Goal: Task Accomplishment & Management: Use online tool/utility

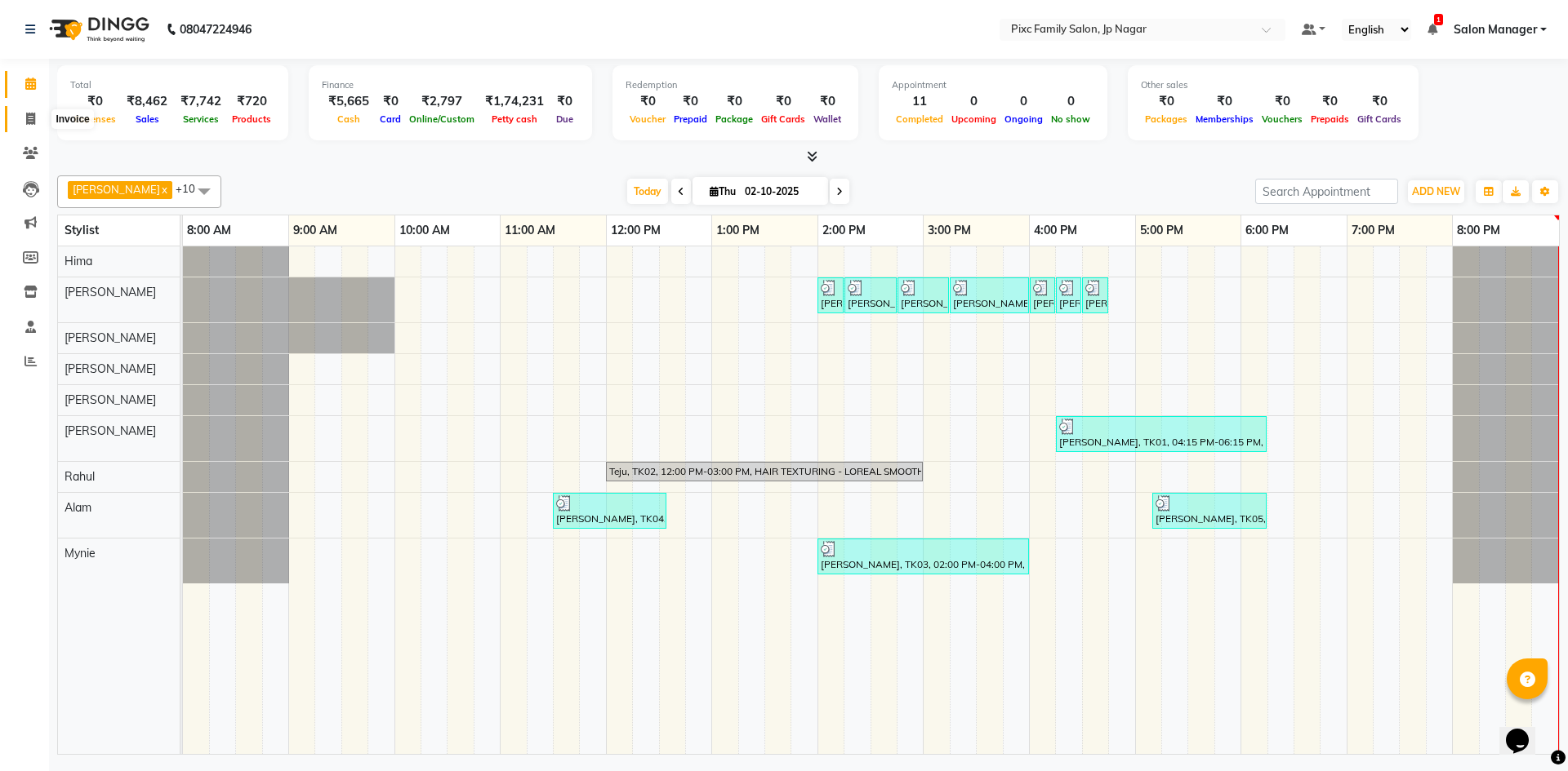
click at [39, 119] on span at bounding box center [31, 119] width 29 height 19
select select "8432"
select select "service"
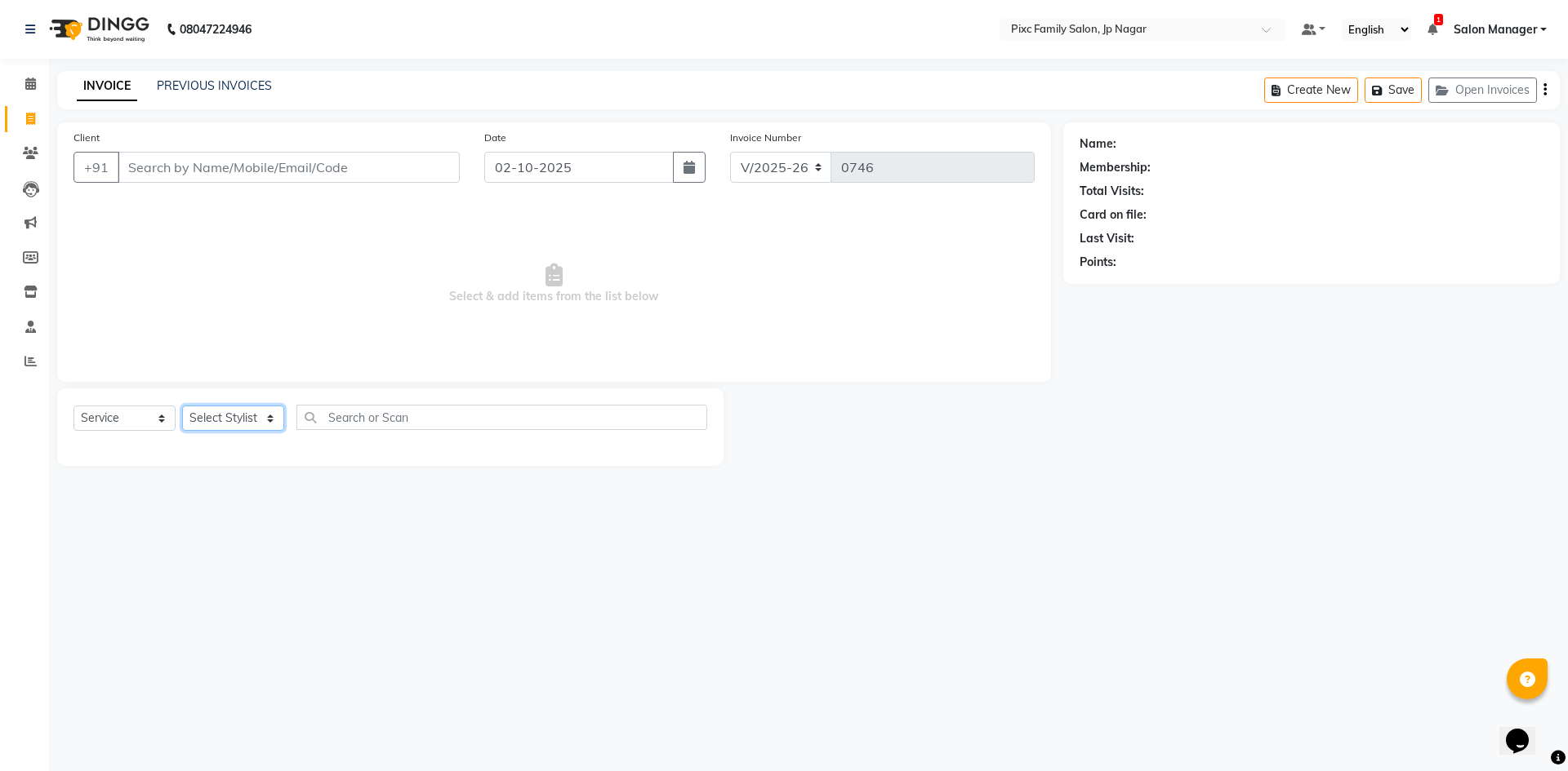
click at [233, 418] on select "Select Stylist Alam ANISH BISWAKARAM Anjali Tamang BHUVANA Elisha Rai Hima Maru…" at bounding box center [232, 418] width 102 height 25
select select "87263"
click at [182, 405] on select "Select Stylist Alam ANISH BISWAKARAM Anjali Tamang BHUVANA Elisha Rai Hima Maru…" at bounding box center [232, 418] width 102 height 25
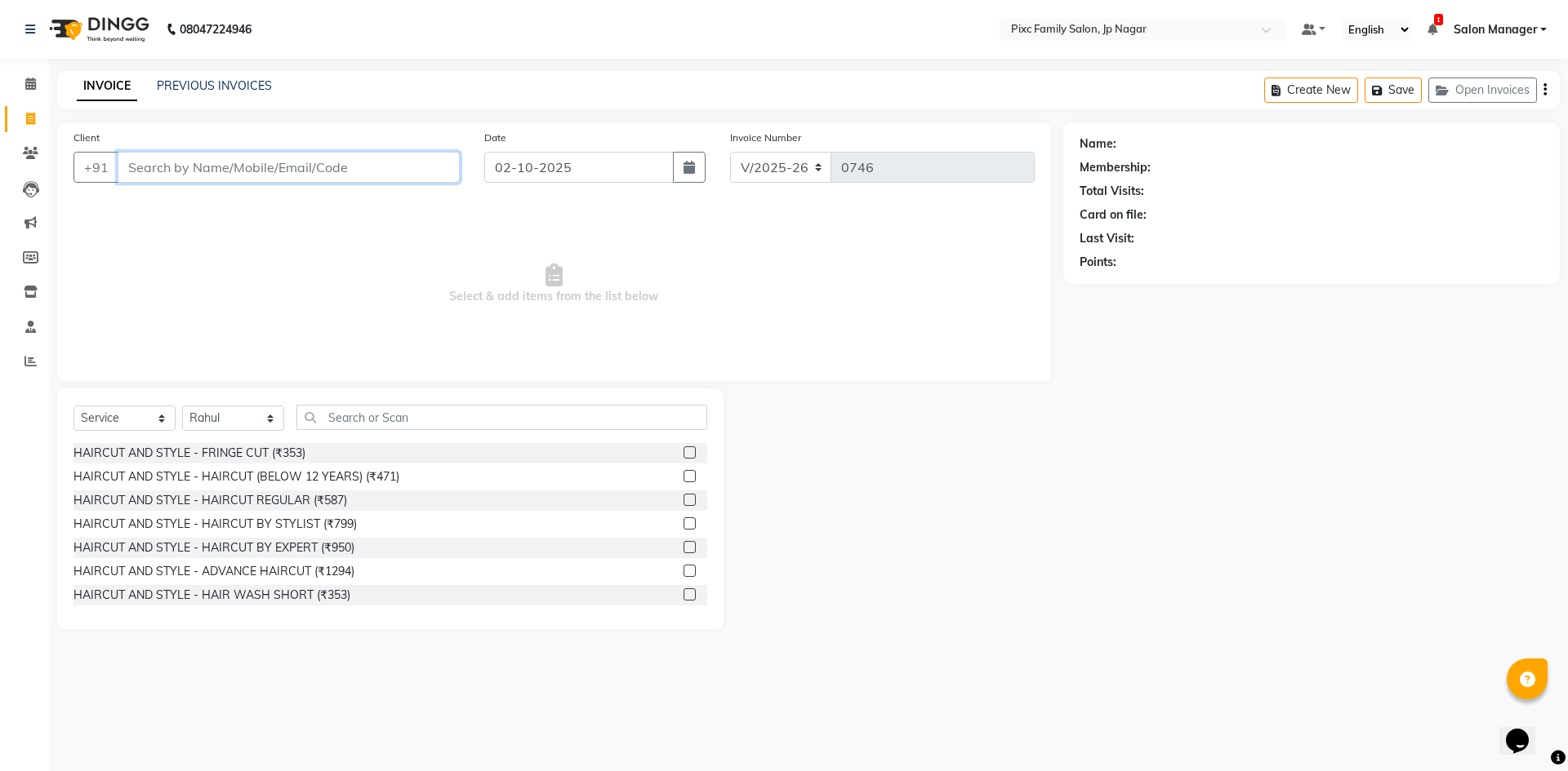
click at [226, 168] on input "Client" at bounding box center [288, 168] width 342 height 31
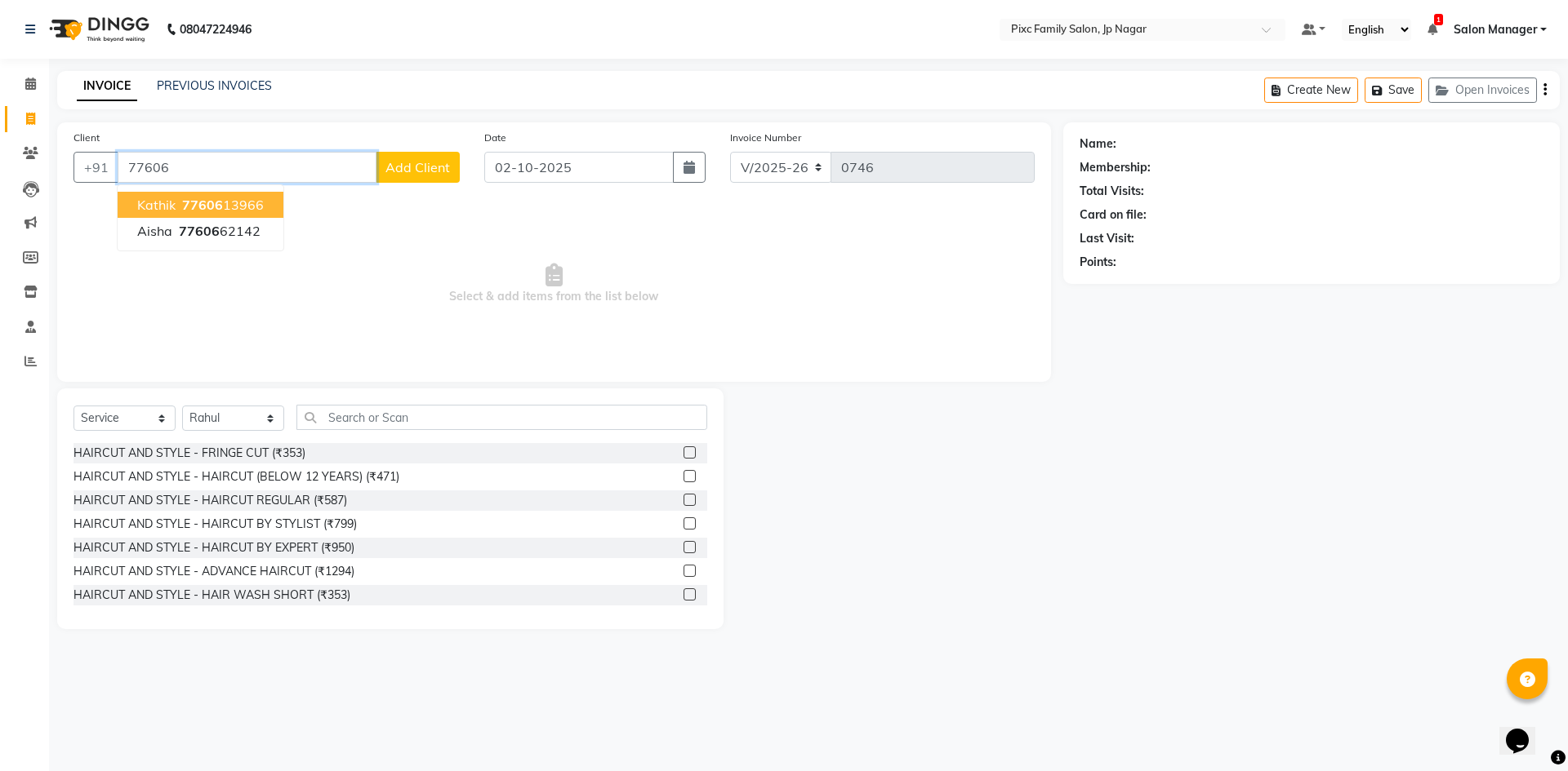
click at [211, 205] on span "77606" at bounding box center [202, 204] width 41 height 16
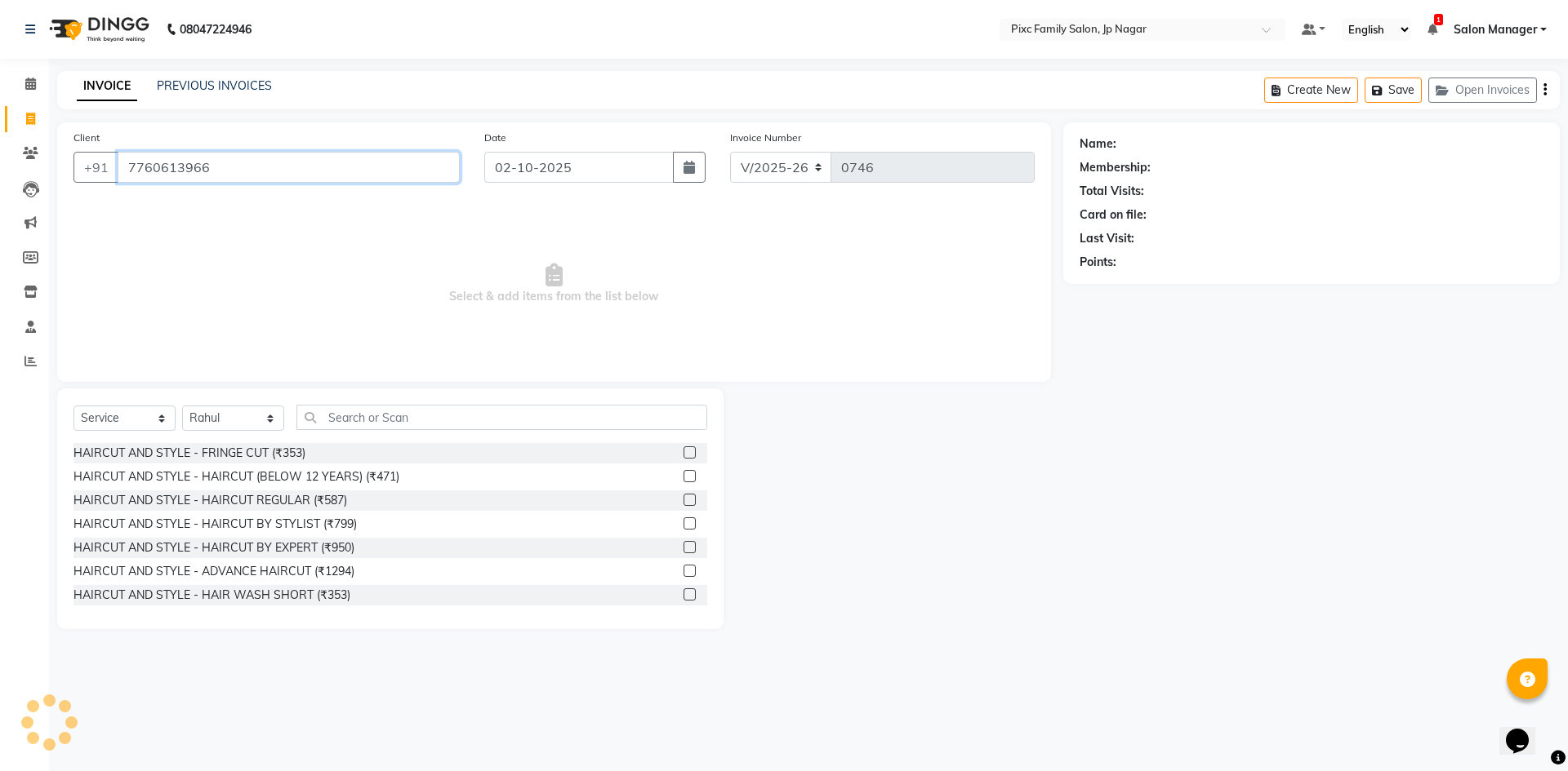
type input "7760613966"
select select "1: Object"
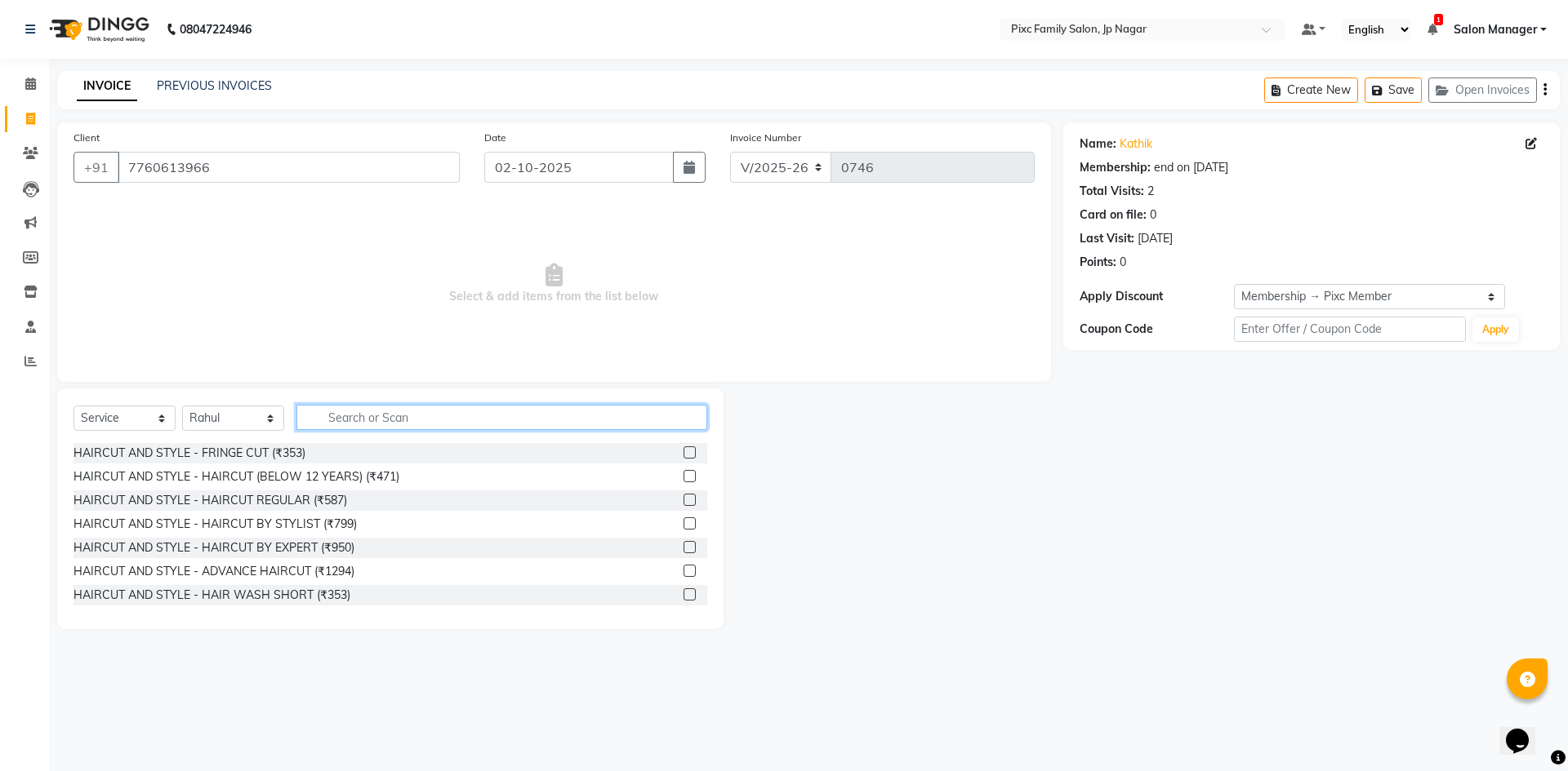
click at [400, 413] on input "text" at bounding box center [502, 417] width 411 height 25
type input "global h"
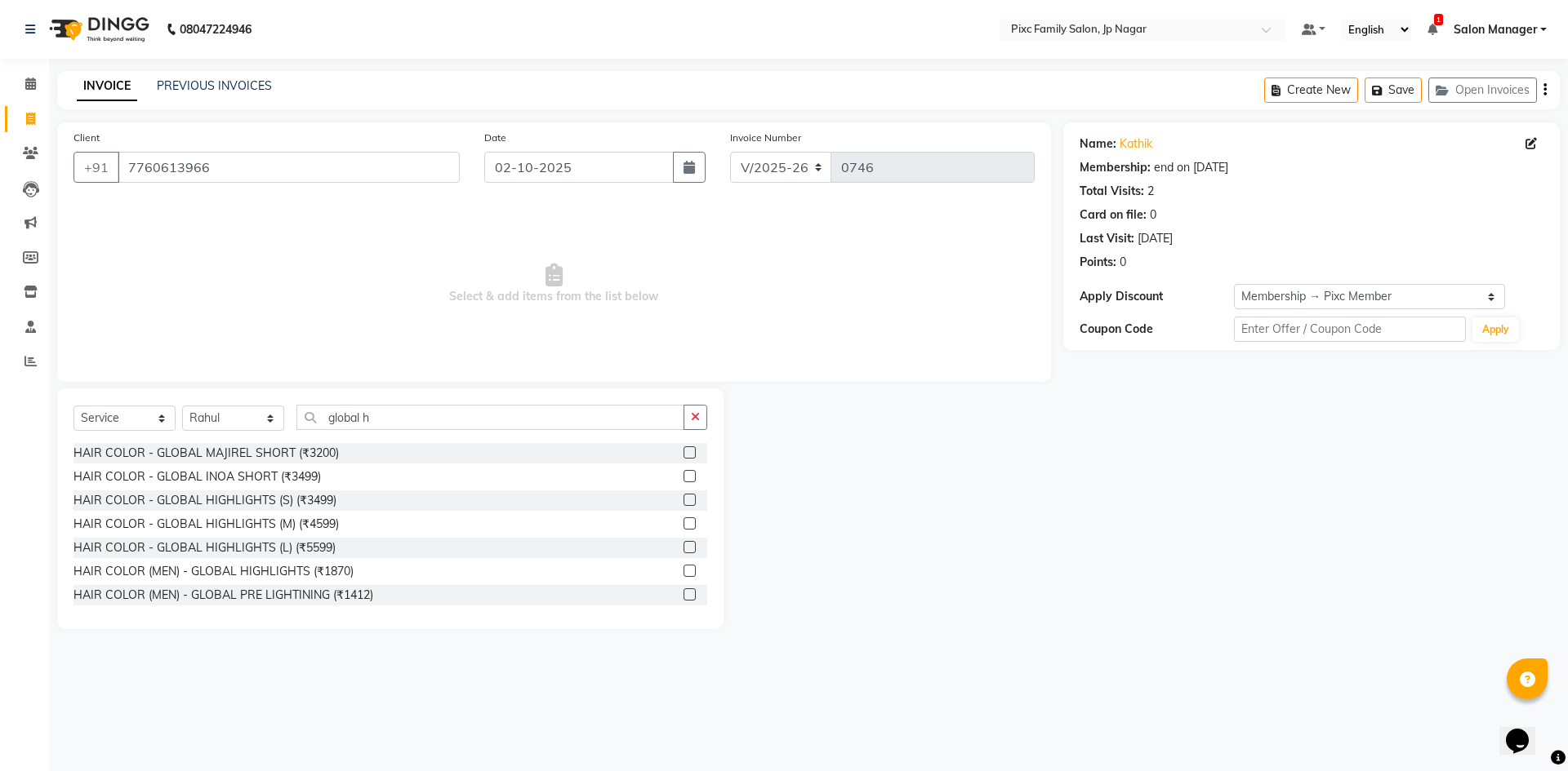
click at [684, 544] on label at bounding box center [690, 548] width 13 height 13
click at [684, 544] on input "checkbox" at bounding box center [689, 549] width 11 height 11
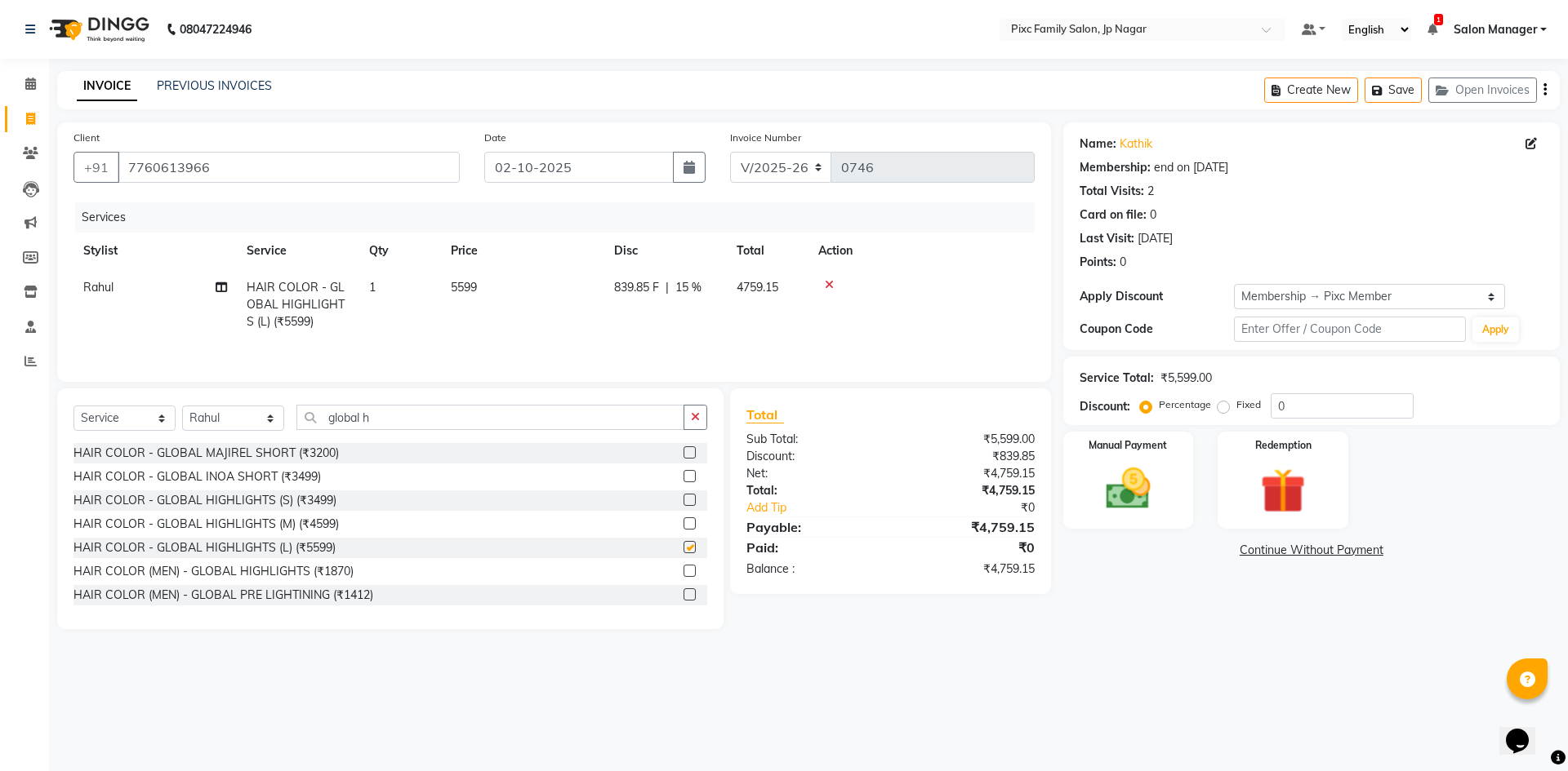
checkbox input "false"
drag, startPoint x: 390, startPoint y: 423, endPoint x: 187, endPoint y: 387, distance: 206.2
click at [187, 387] on div "Client +91 7760613966 Date 02-10-2025 Invoice Number V/2025 V/2025-26 0746 Serv…" at bounding box center [554, 376] width 1018 height 507
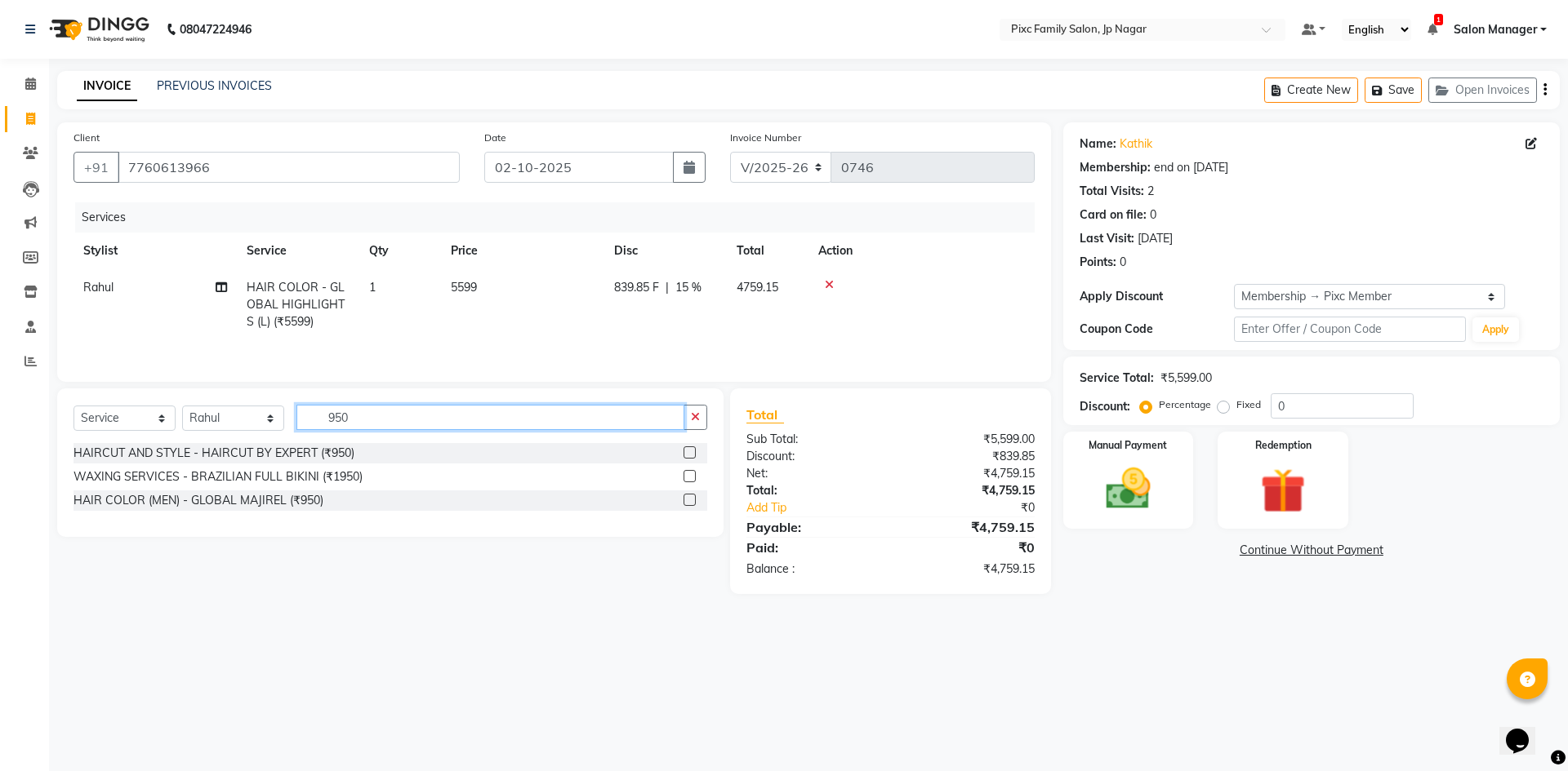
type input "950"
click at [691, 453] on label at bounding box center [690, 453] width 13 height 13
click at [691, 453] on input "checkbox" at bounding box center [689, 454] width 11 height 11
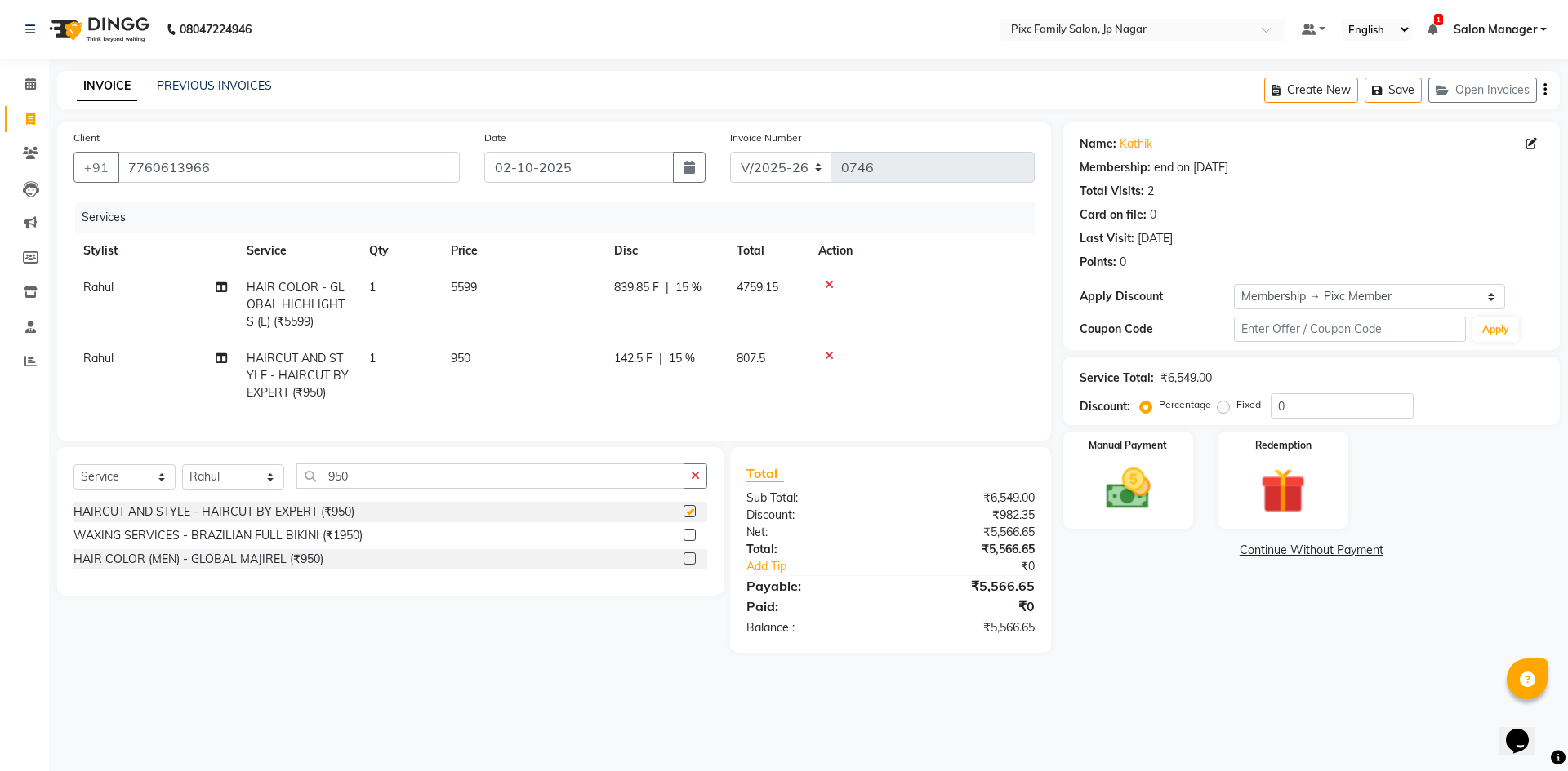
checkbox input "false"
click at [637, 278] on td "839.85 F | 15 %" at bounding box center [666, 304] width 123 height 71
select select "87263"
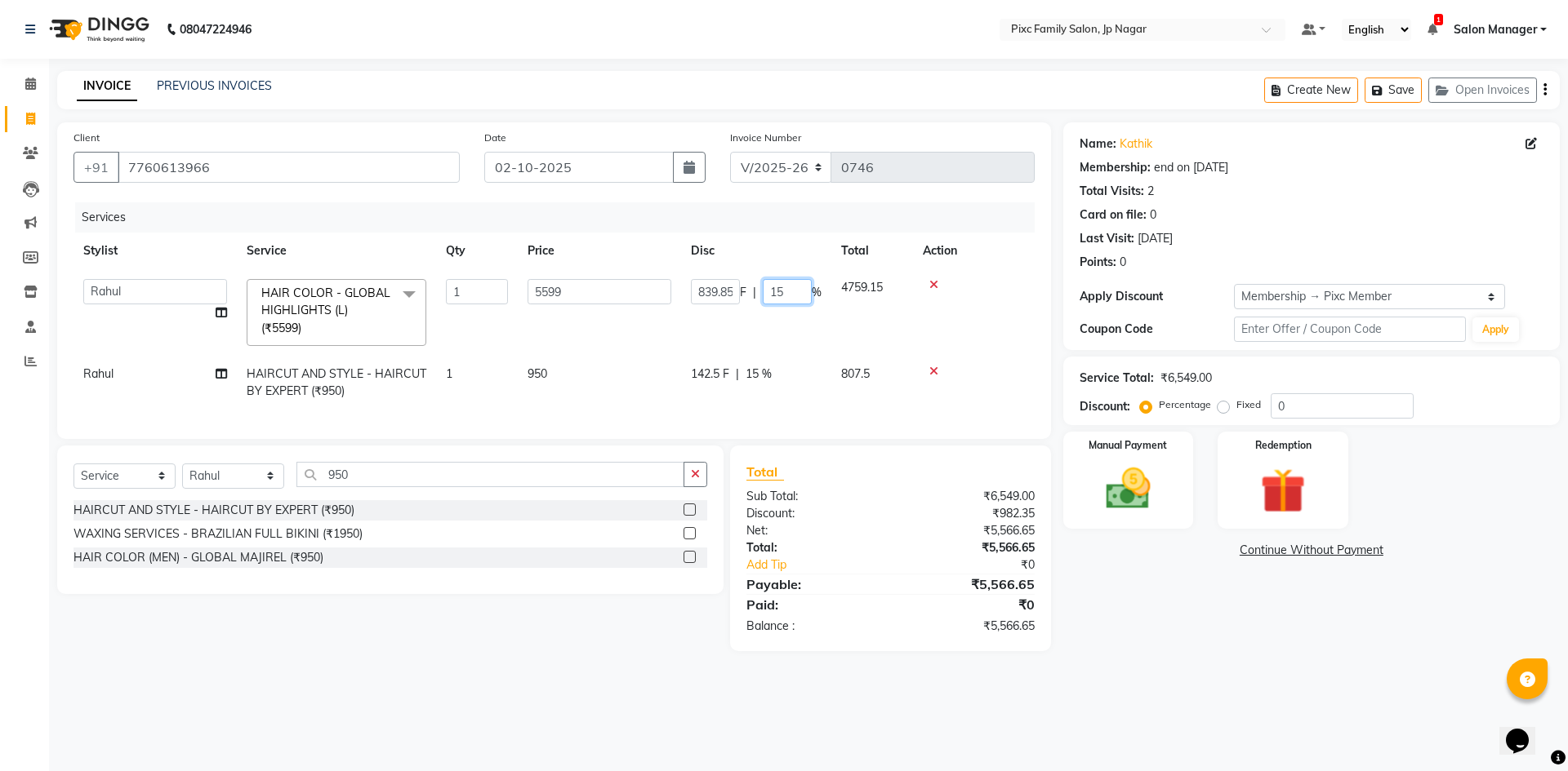
click at [791, 294] on input "15" at bounding box center [787, 292] width 49 height 25
type input "1"
type input "0"
click at [825, 344] on tbody "Alam ANISH BISWAKARAM Anjali Tamang BHUVANA Elisha Rai Hima Maruthi Mynie Rahul…" at bounding box center [554, 340] width 962 height 141
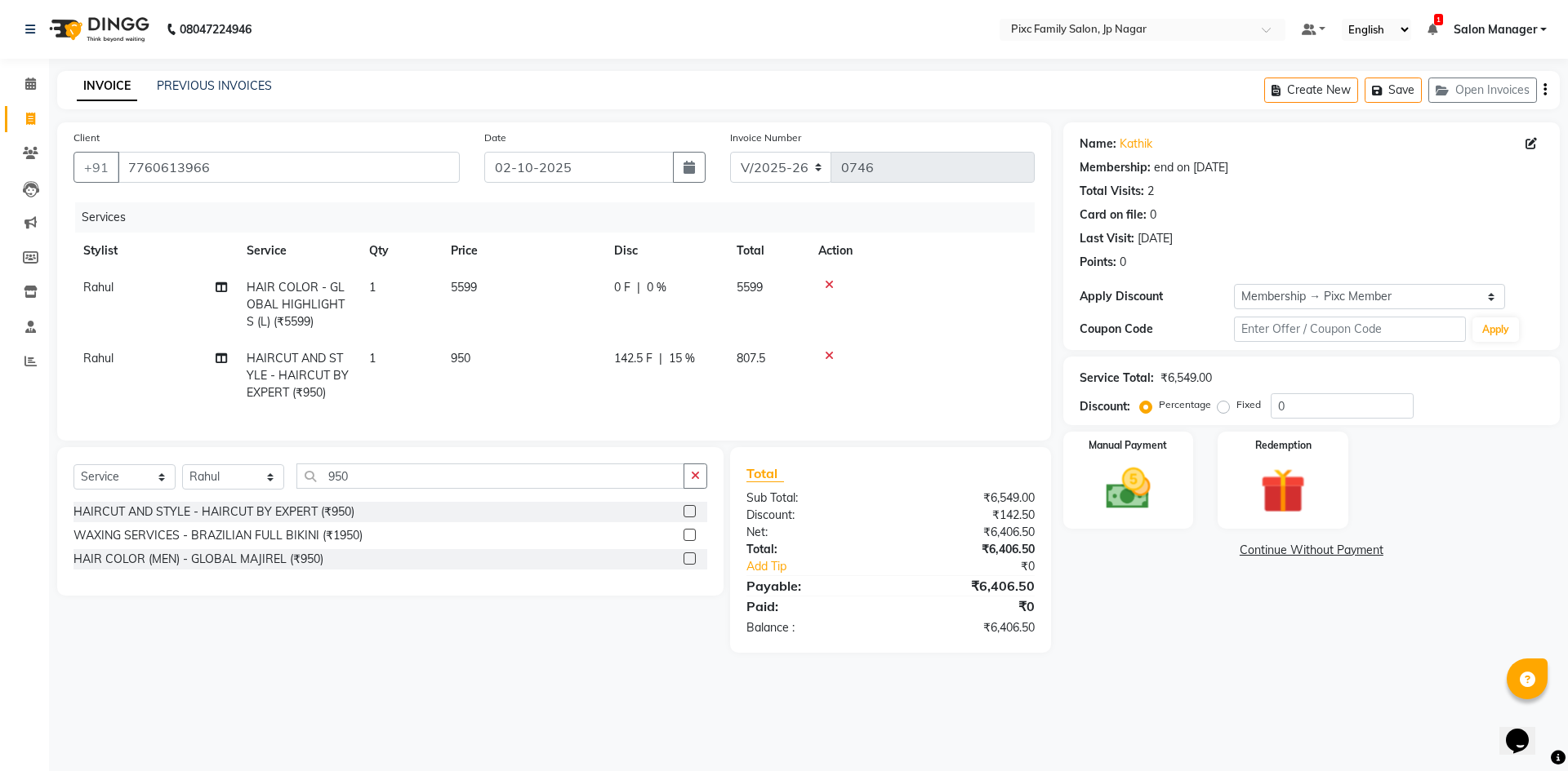
click at [674, 360] on span "15 %" at bounding box center [681, 358] width 26 height 17
select select "87263"
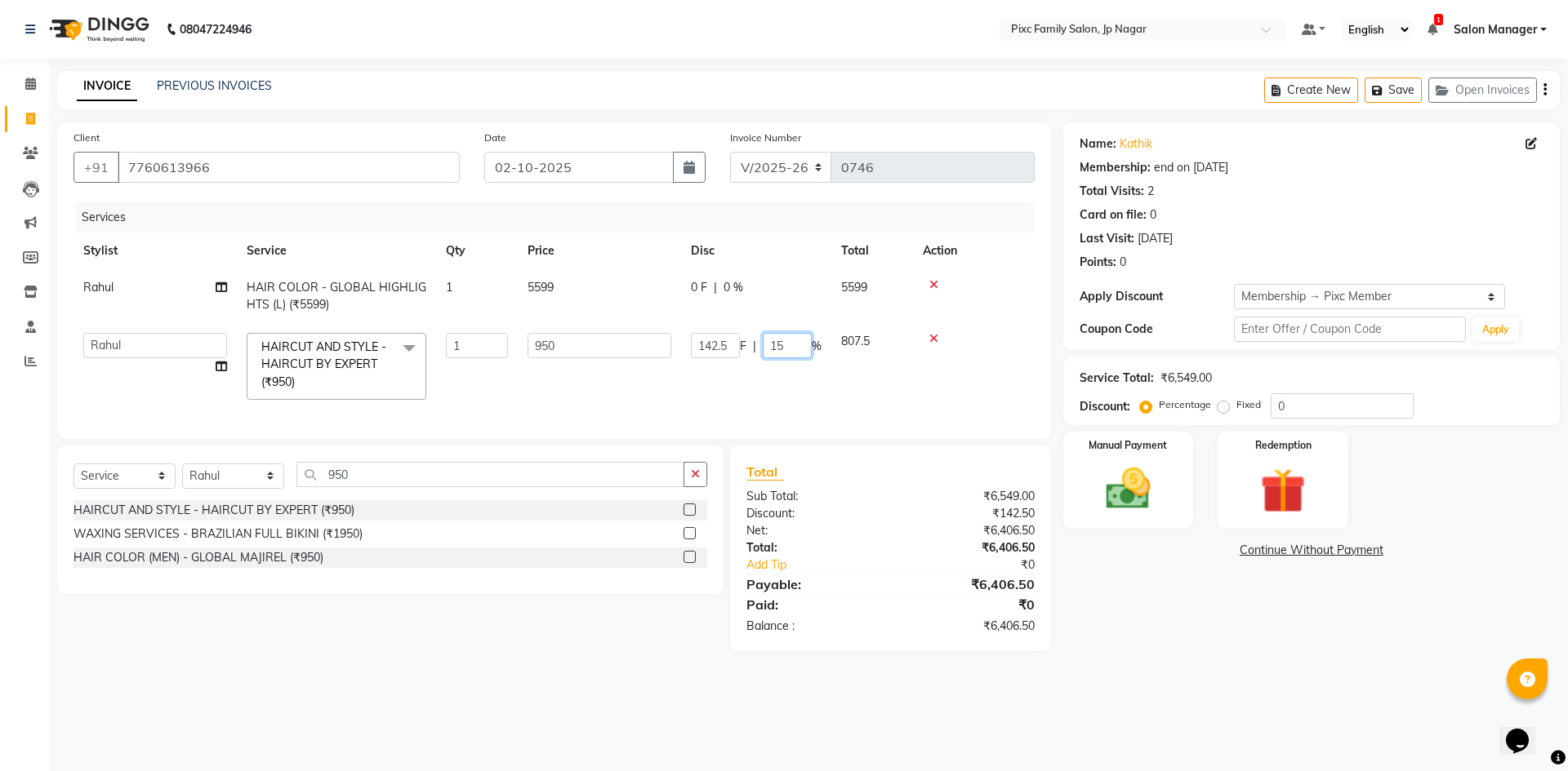
drag, startPoint x: 787, startPoint y: 349, endPoint x: 750, endPoint y: 340, distance: 38.1
click at [753, 342] on div "142.5 F | 15 %" at bounding box center [756, 346] width 131 height 25
type input "0"
click at [784, 403] on tr "Alam ANISH BISWAKARAM Anjali Tamang BHUVANA Elisha Rai Hima Maruthi Mynie Rahul…" at bounding box center [554, 367] width 962 height 86
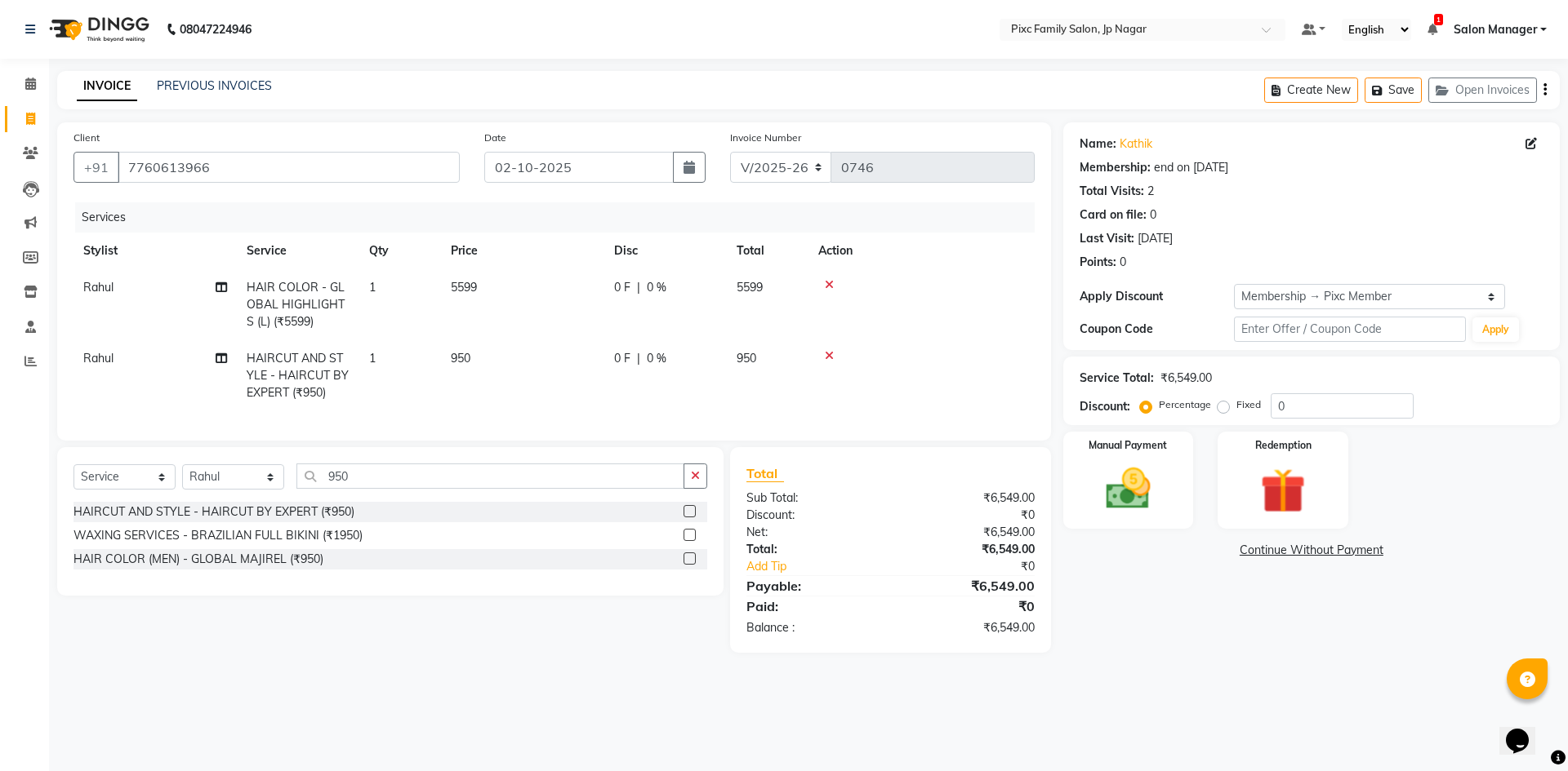
click at [624, 288] on span "0 F" at bounding box center [622, 287] width 16 height 17
select select "87263"
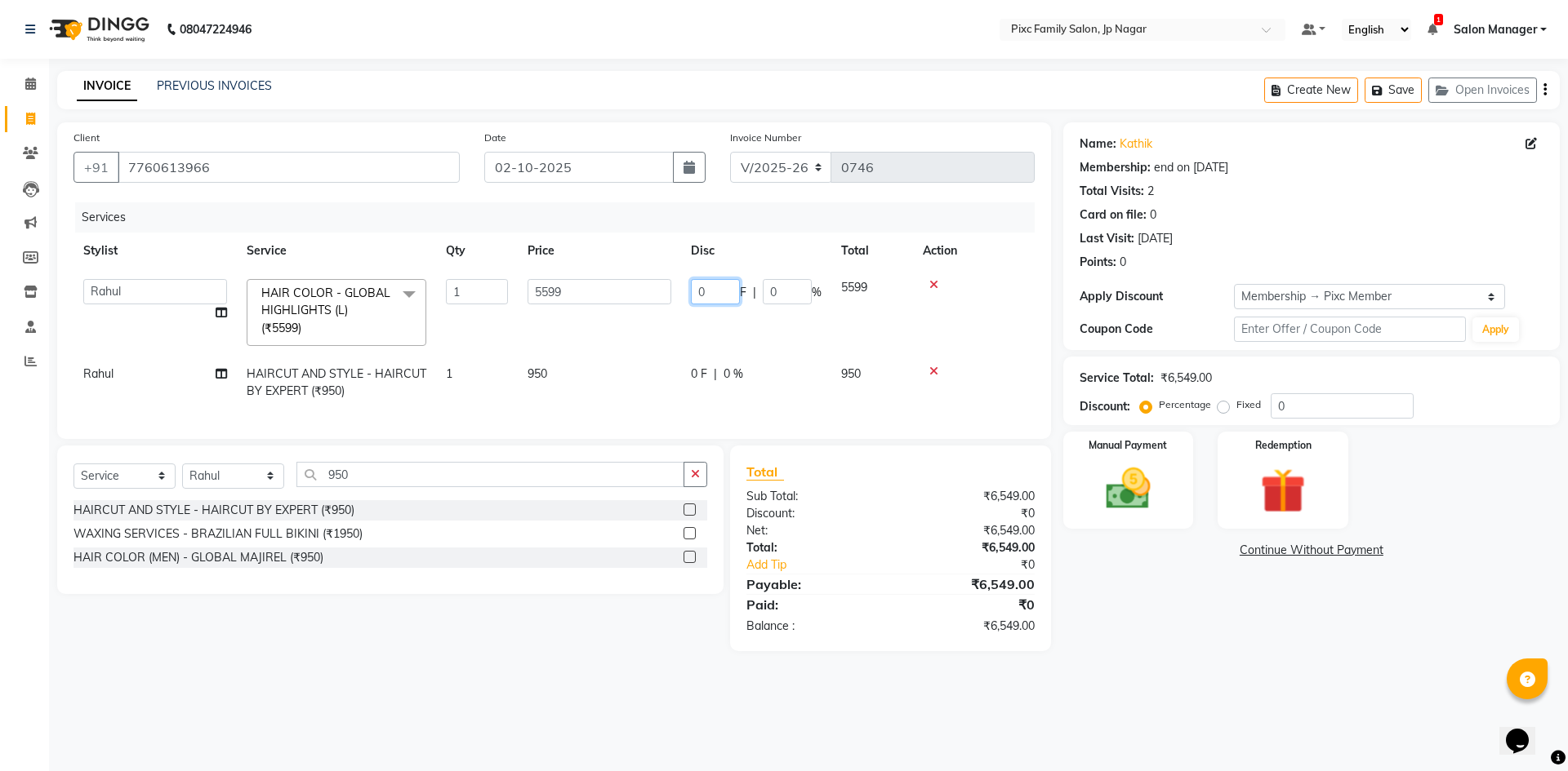
drag, startPoint x: 698, startPoint y: 292, endPoint x: 645, endPoint y: 284, distance: 53.6
click at [666, 289] on tr "Alam ANISH BISWAKARAM Anjali Tamang BHUVANA Elisha Rai Hima Maruthi Mynie Rahul…" at bounding box center [554, 313] width 962 height 86
type input "1600"
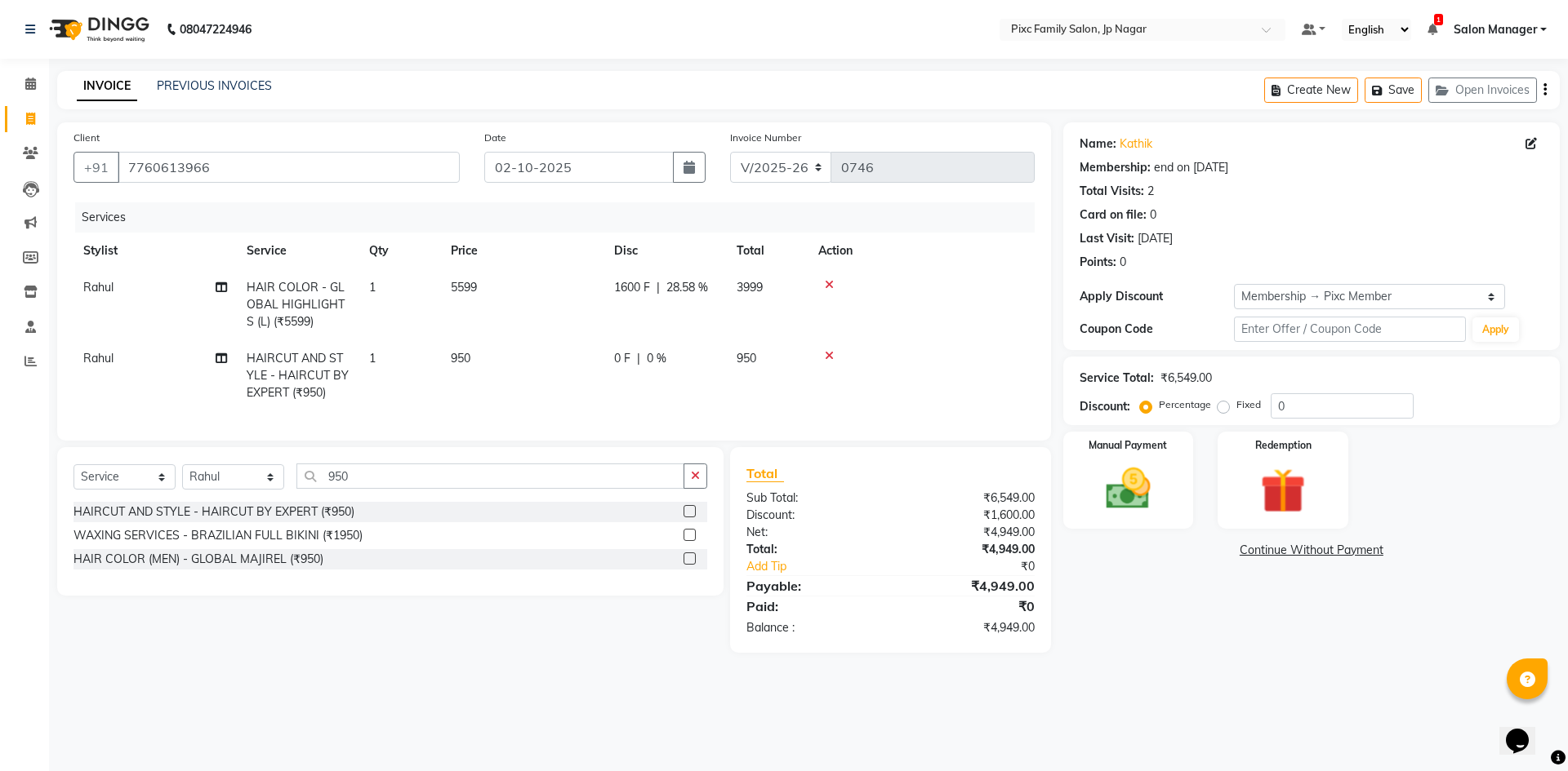
click at [661, 359] on tr "Rahul HAIRCUT AND STYLE - HAIRCUT BY EXPERT (₹950) 1 950 0 F | 0 % 950" at bounding box center [554, 376] width 962 height 71
click at [650, 367] on span "0 %" at bounding box center [657, 358] width 20 height 17
select select "87263"
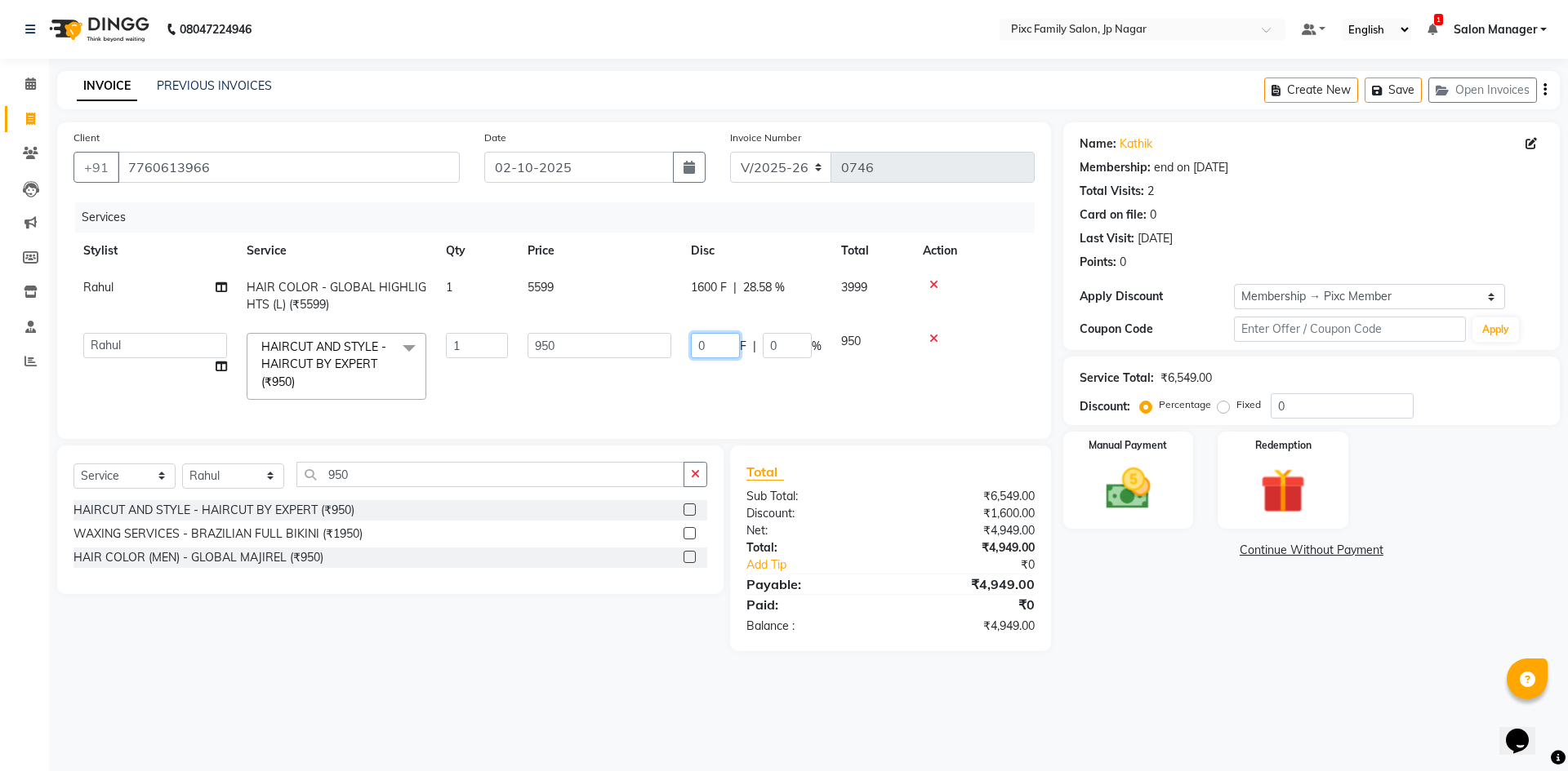
drag, startPoint x: 712, startPoint y: 349, endPoint x: 652, endPoint y: 334, distance: 61.8
click at [656, 334] on tr "Alam ANISH BISWAKARAM Anjali Tamang BHUVANA Elisha Rai Hima Maruthi Mynie Rahul…" at bounding box center [554, 367] width 962 height 86
type input "151"
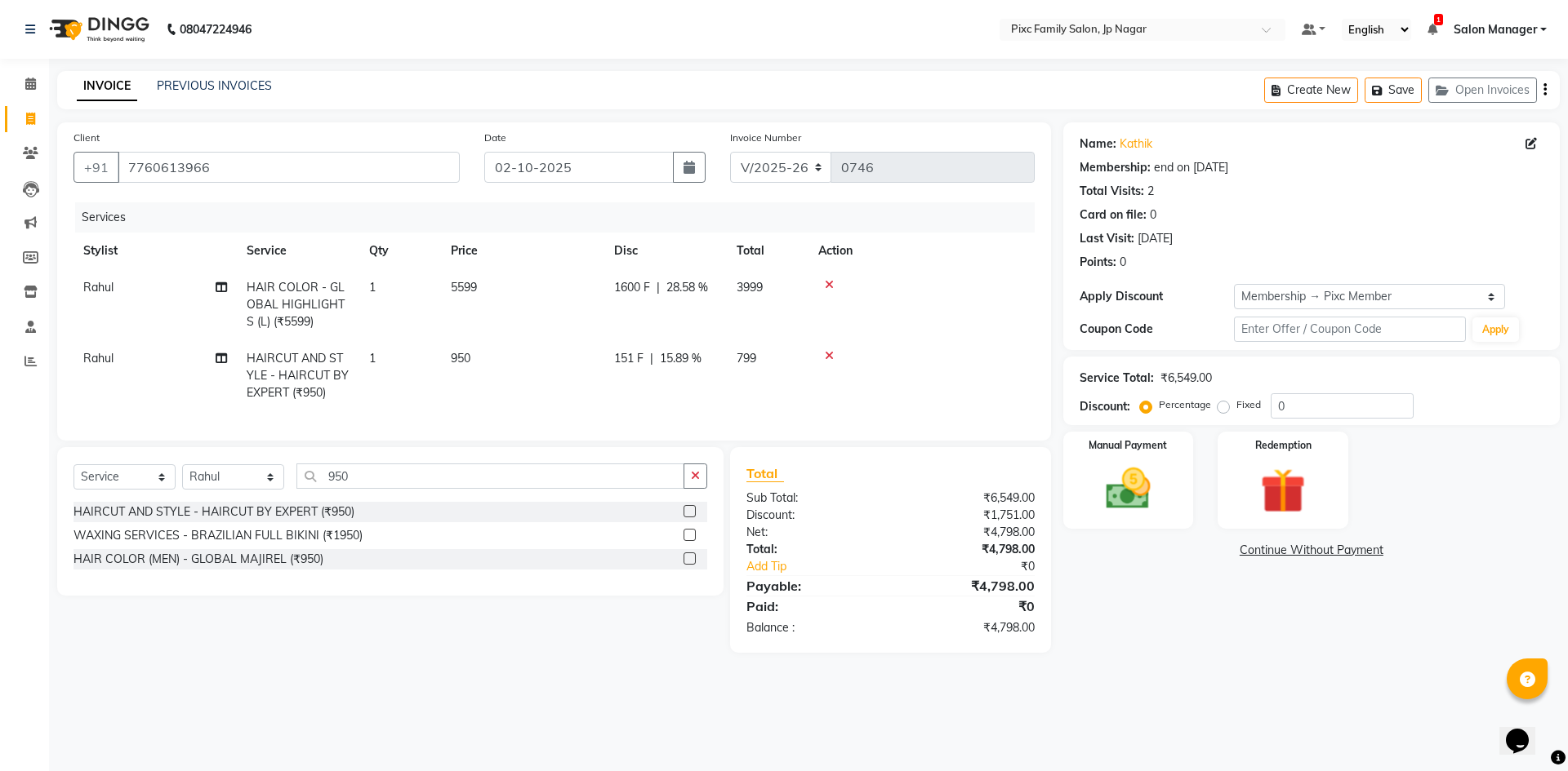
click at [1196, 653] on div "Name: Kathik Membership: end on 09-08-2026 Total Visits: 2 Card on file: 0 Last…" at bounding box center [1317, 387] width 509 height 531
click at [1146, 490] on img at bounding box center [1128, 489] width 76 height 54
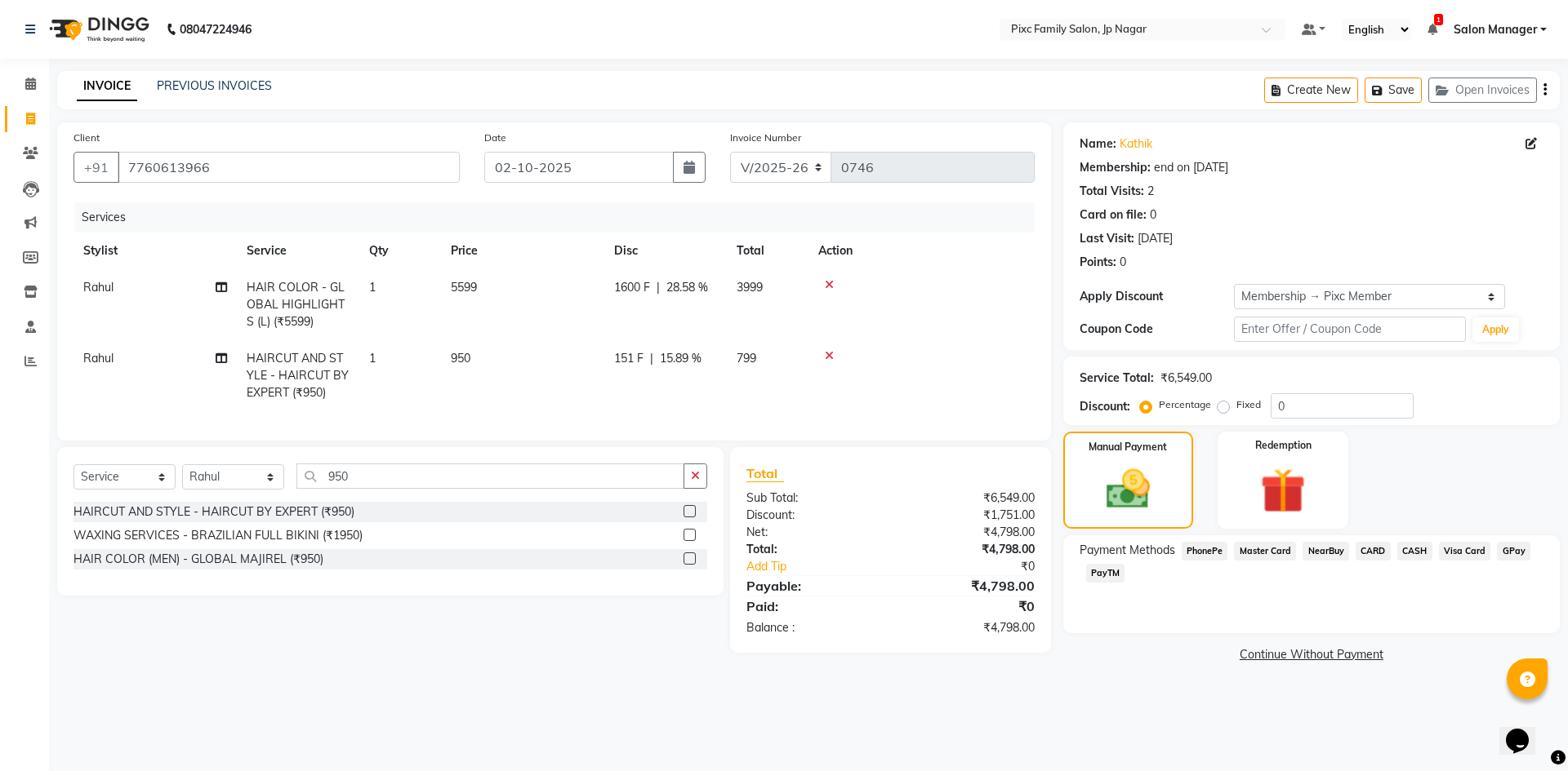
drag, startPoint x: 1203, startPoint y: 551, endPoint x: 1206, endPoint y: 575, distance: 24.2
click at [1204, 551] on span "PhonePe" at bounding box center [1205, 551] width 47 height 19
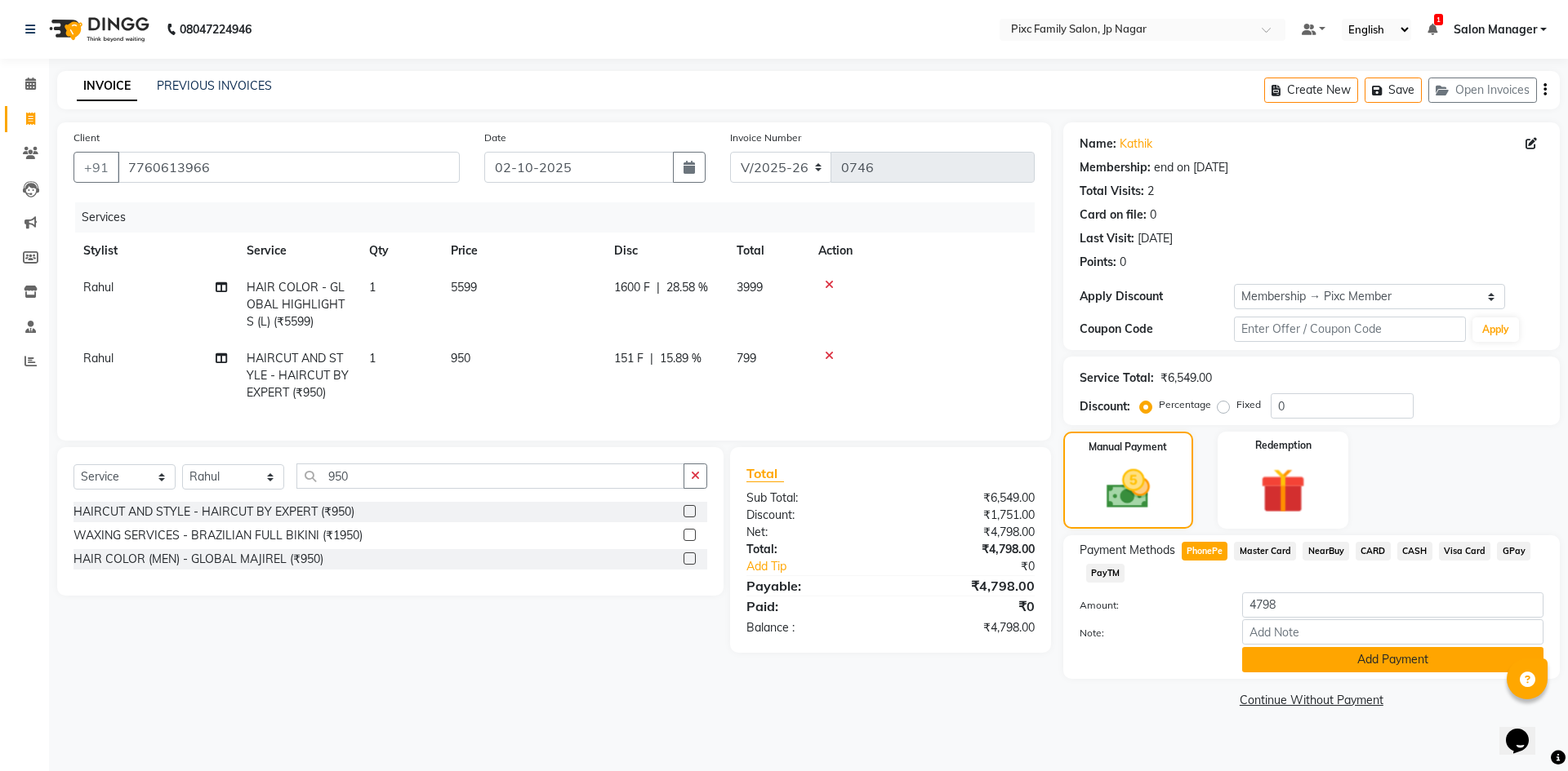
click at [1345, 666] on button "Add Payment" at bounding box center [1392, 660] width 301 height 25
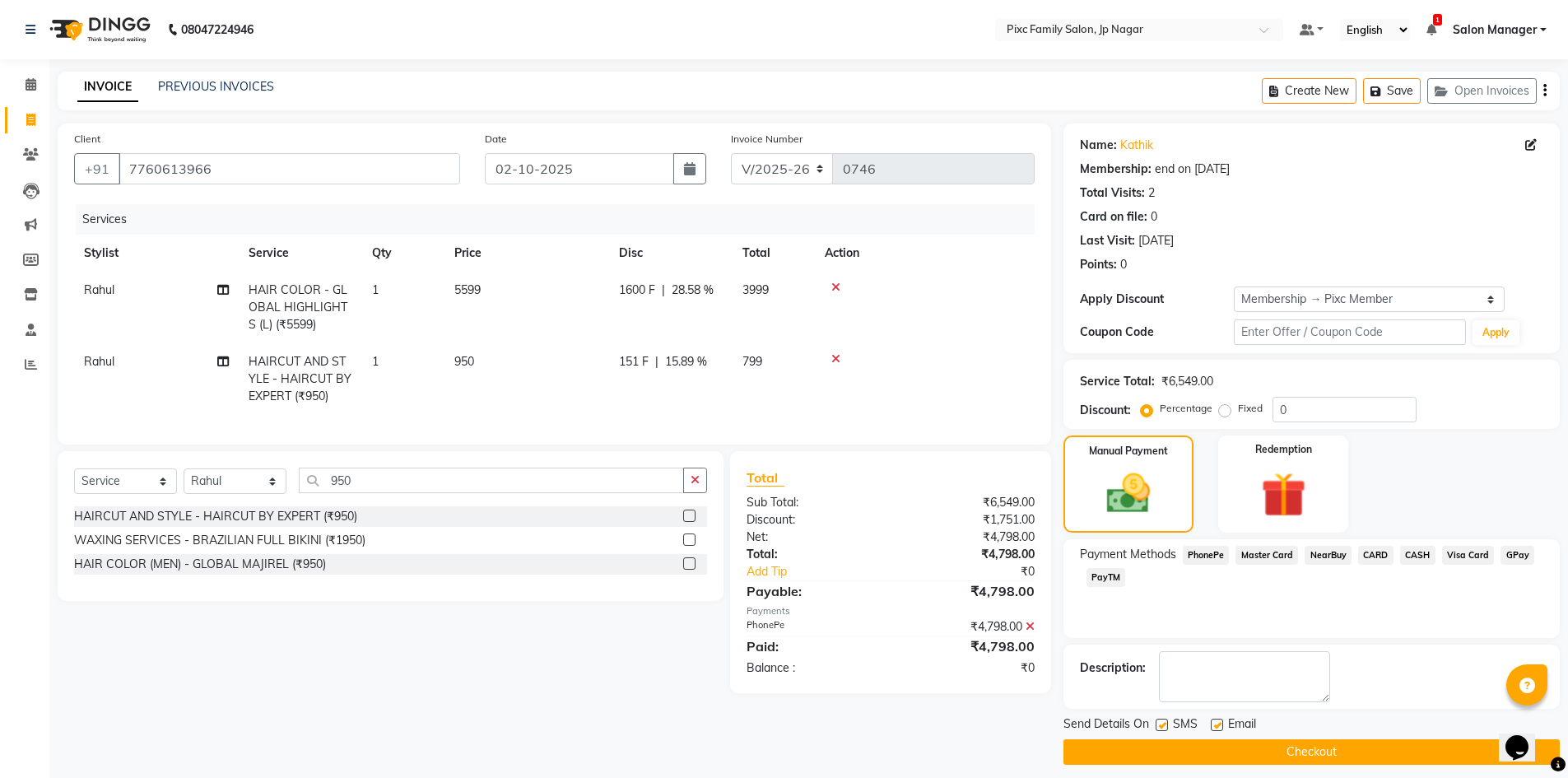
click at [1205, 753] on button "Checkout" at bounding box center [1312, 753] width 496 height 25
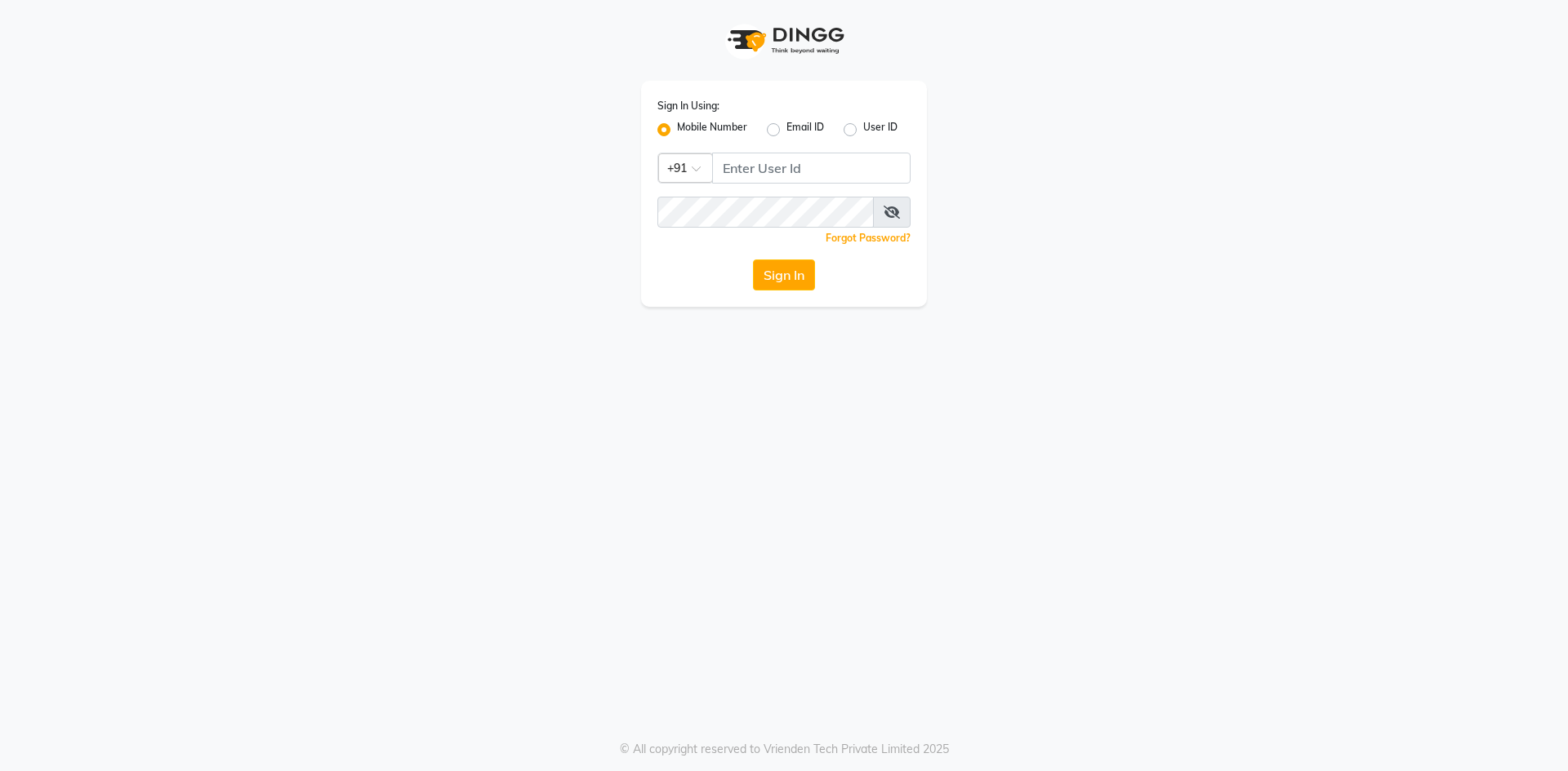
click at [779, 163] on input "Username" at bounding box center [811, 168] width 198 height 31
type input "7483683571"
click at [771, 284] on button "Sign In" at bounding box center [784, 275] width 62 height 31
